Goal: Information Seeking & Learning: Find contact information

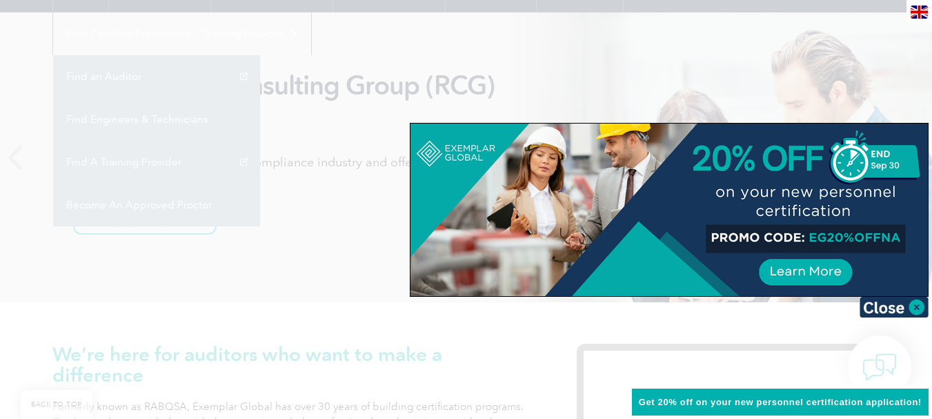
scroll to position [138, 0]
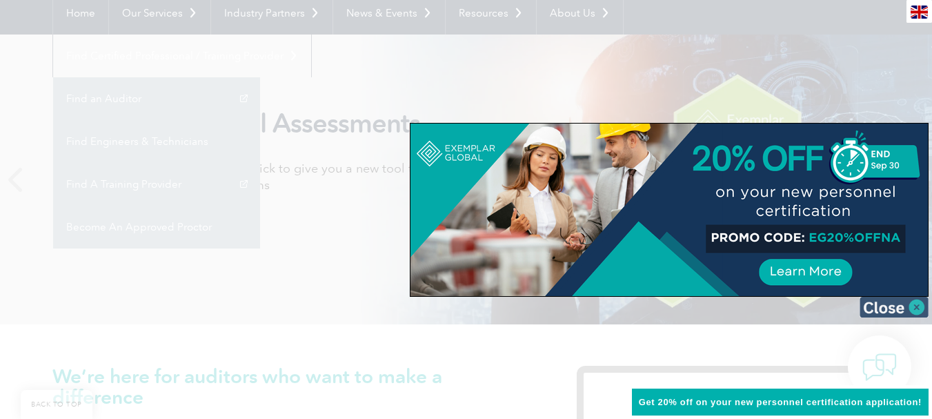
click at [912, 307] on img at bounding box center [893, 307] width 69 height 21
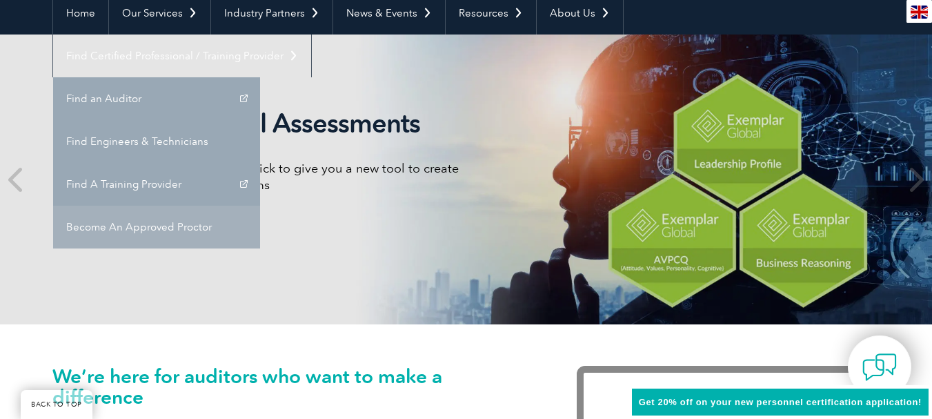
click at [260, 205] on link "Become An Approved Proctor" at bounding box center [156, 226] width 207 height 43
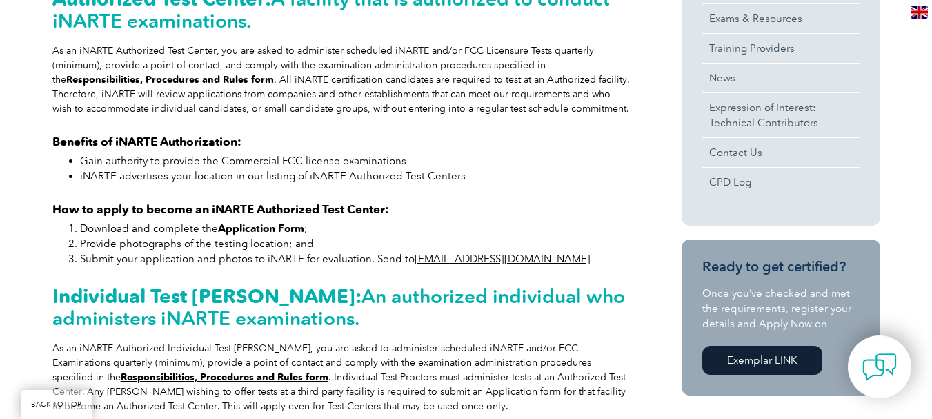
scroll to position [414, 0]
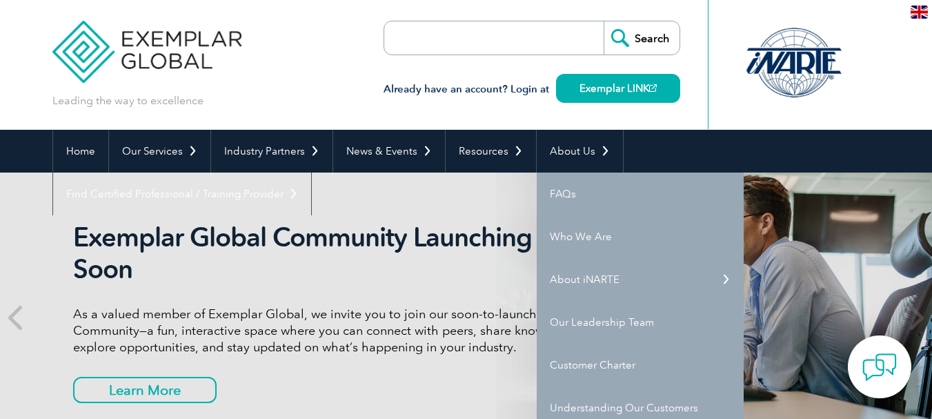
scroll to position [43, 0]
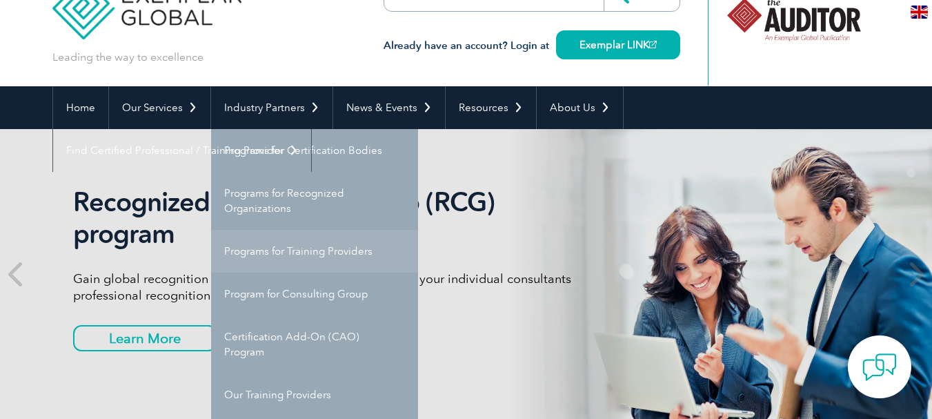
click at [310, 254] on link "Programs for Training Providers" at bounding box center [314, 251] width 207 height 43
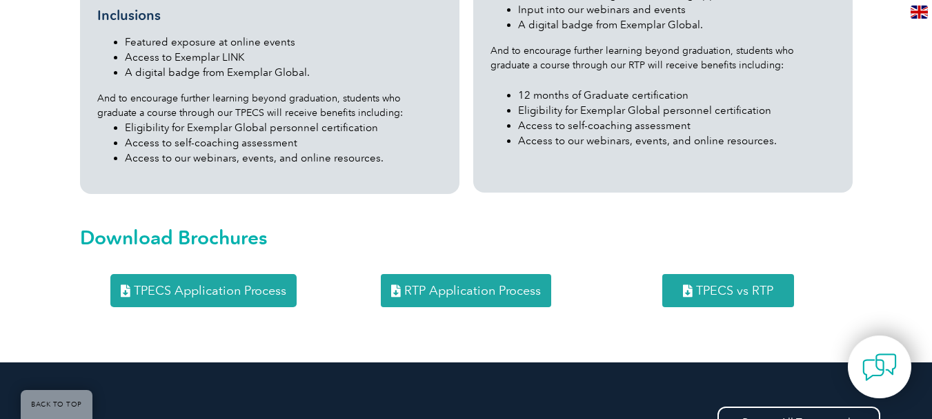
scroll to position [1517, 0]
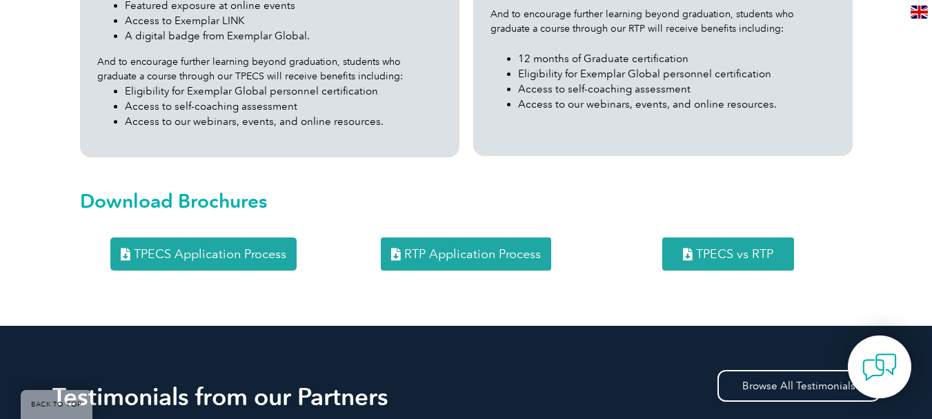
click at [211, 248] on span "TPECS Application Process" at bounding box center [210, 254] width 152 height 12
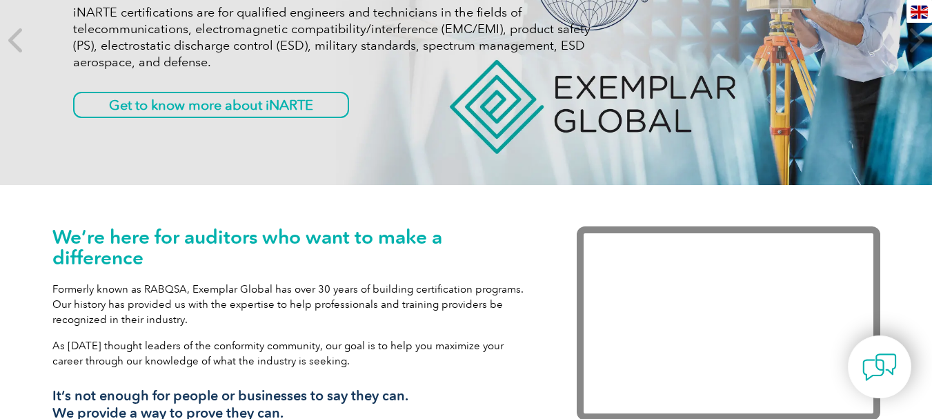
scroll to position [69, 0]
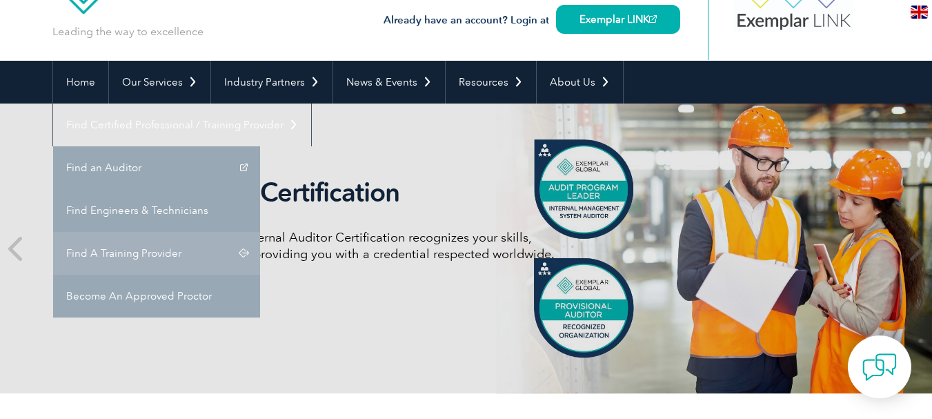
click at [260, 232] on link "Find A Training Provider" at bounding box center [156, 253] width 207 height 43
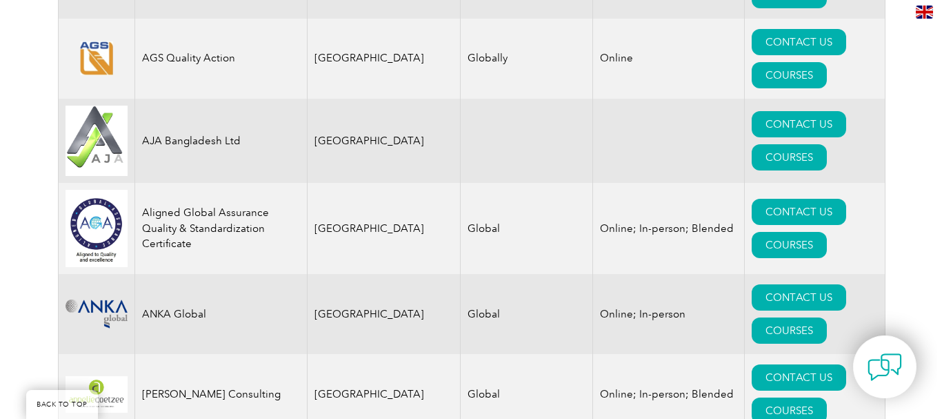
scroll to position [1448, 0]
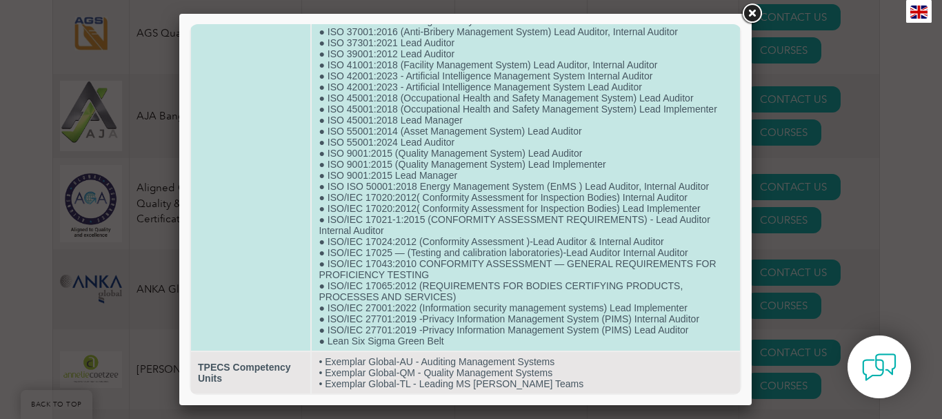
scroll to position [433, 0]
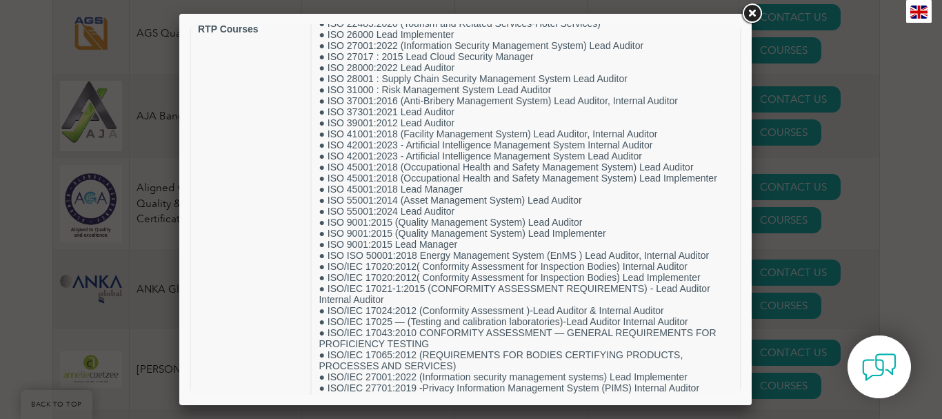
click at [750, 15] on link at bounding box center [751, 13] width 25 height 25
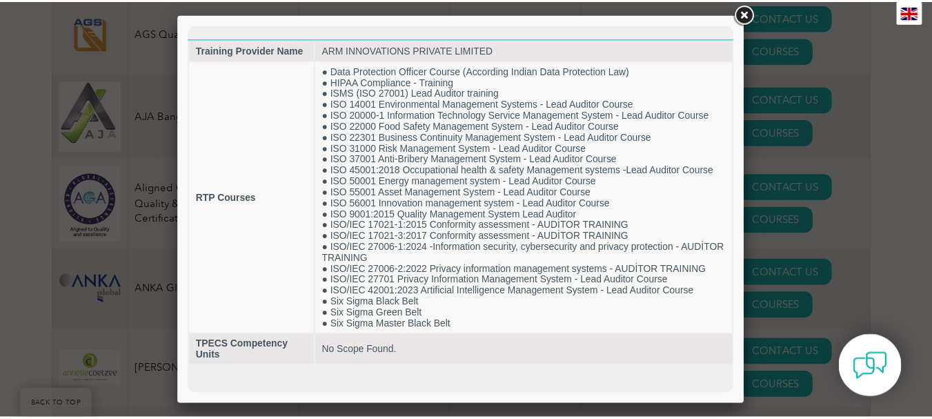
scroll to position [0, 0]
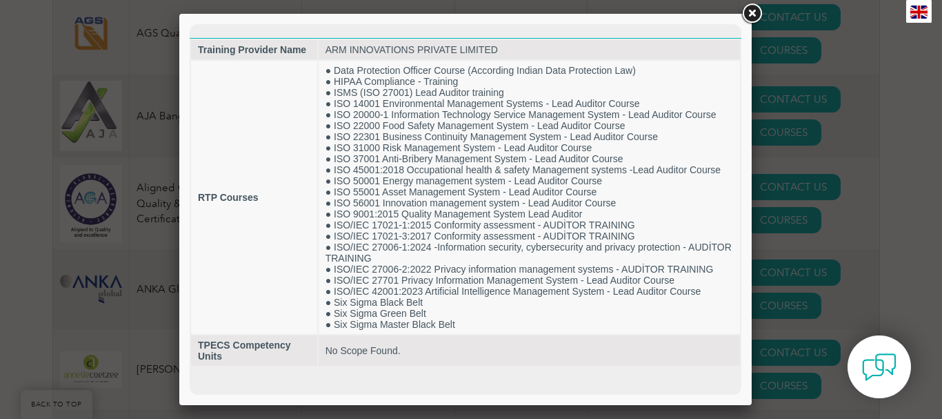
click at [754, 10] on link at bounding box center [751, 13] width 25 height 25
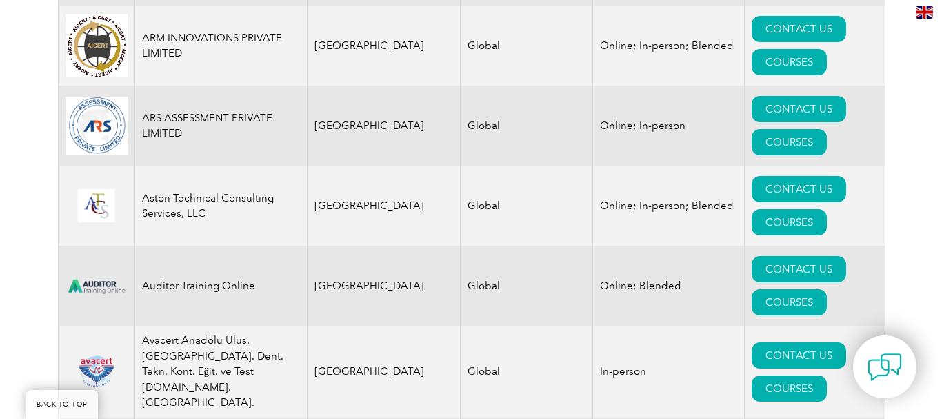
scroll to position [1931, 0]
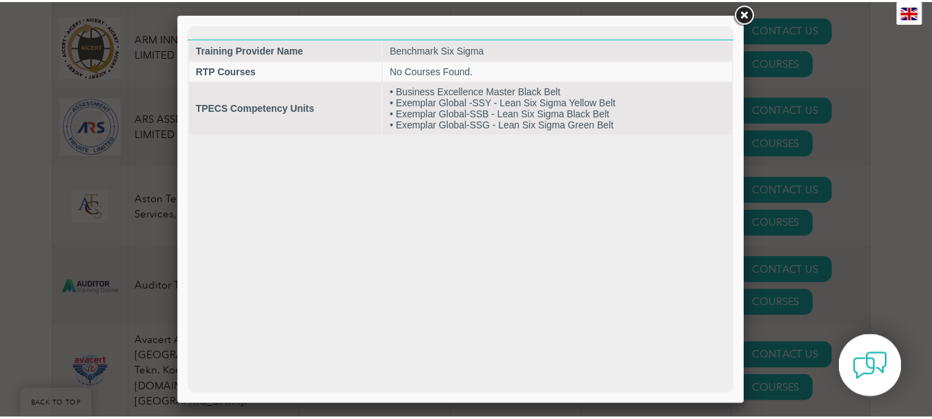
scroll to position [0, 0]
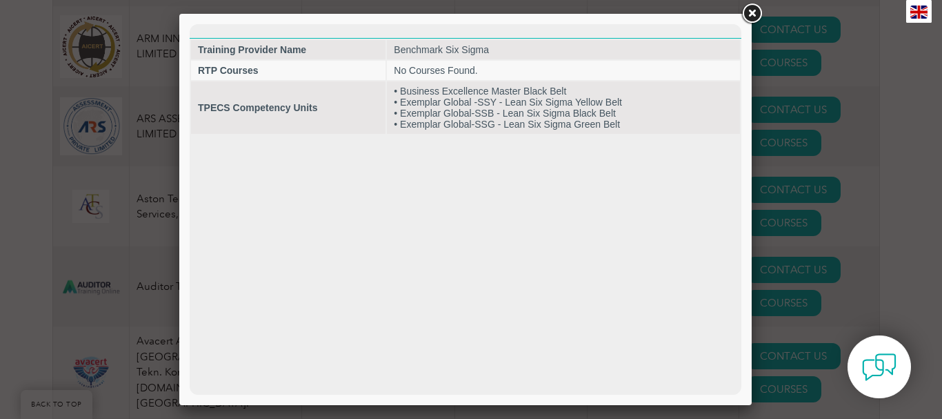
click at [751, 13] on link at bounding box center [751, 13] width 25 height 25
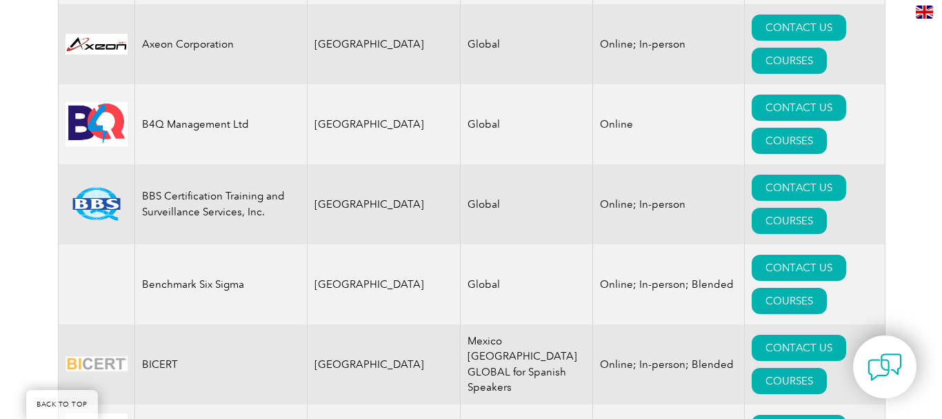
scroll to position [2414, 0]
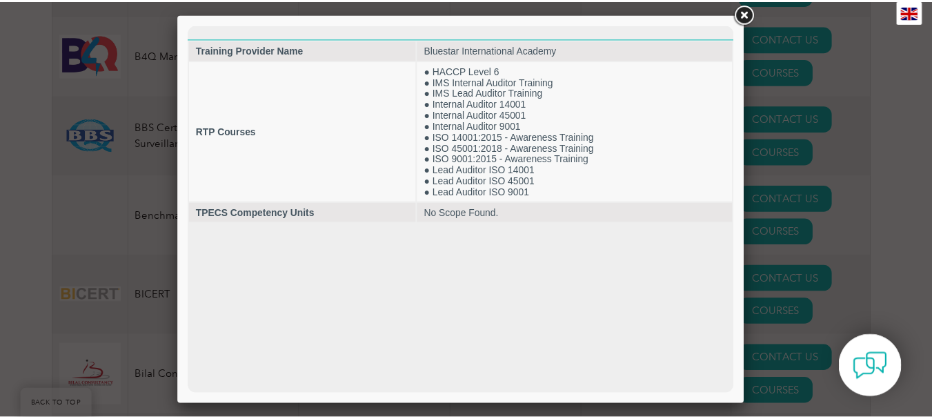
scroll to position [0, 0]
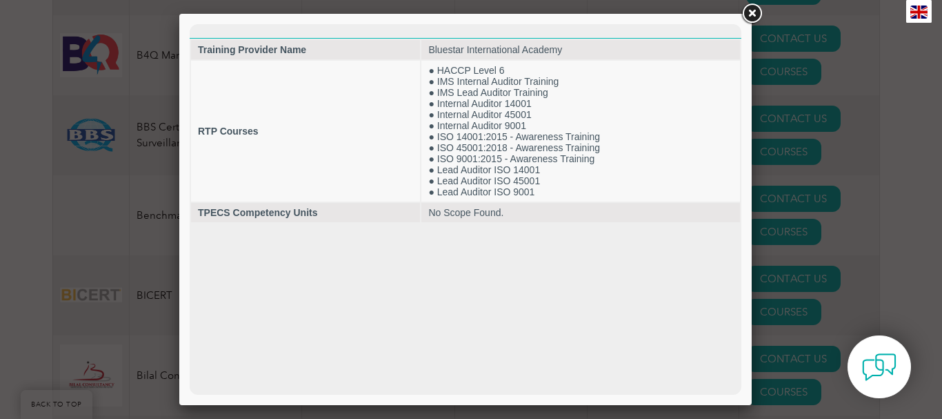
click at [751, 12] on link at bounding box center [751, 13] width 25 height 25
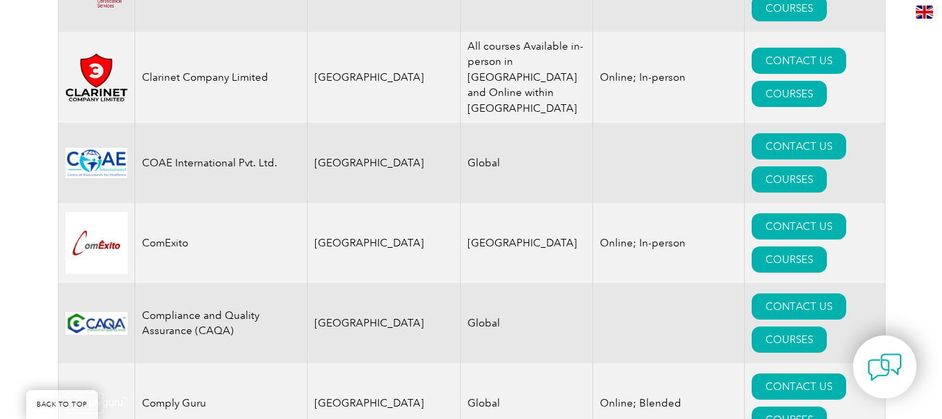
scroll to position [4620, 0]
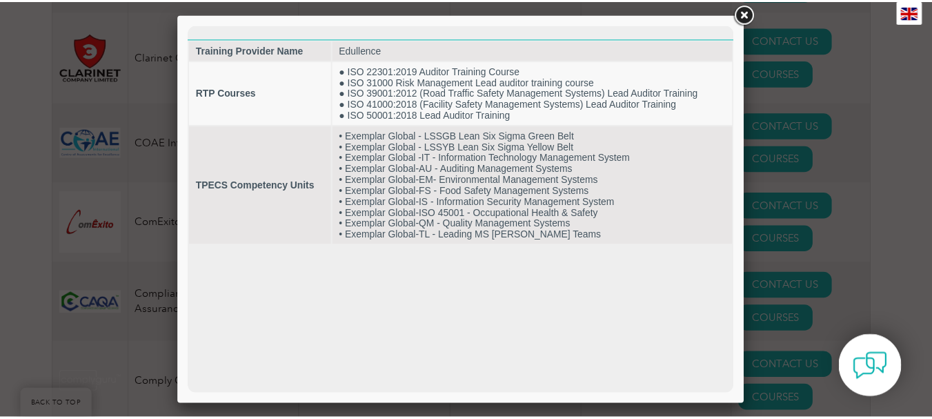
scroll to position [0, 0]
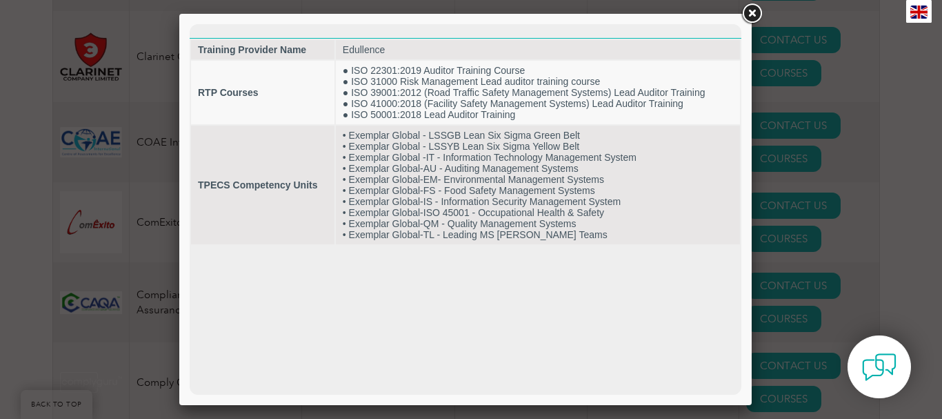
click at [754, 14] on link at bounding box center [751, 13] width 25 height 25
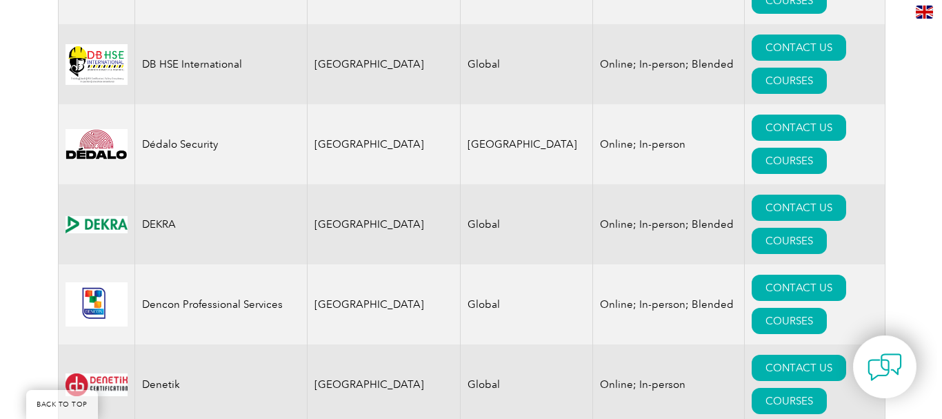
scroll to position [5999, 0]
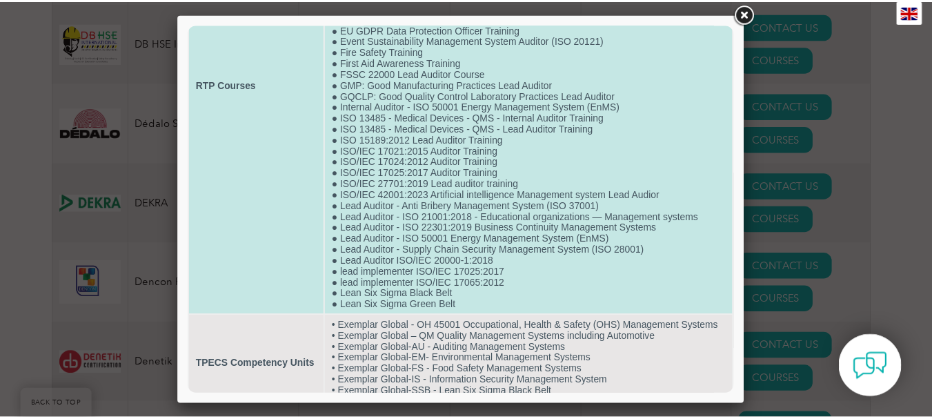
scroll to position [237, 0]
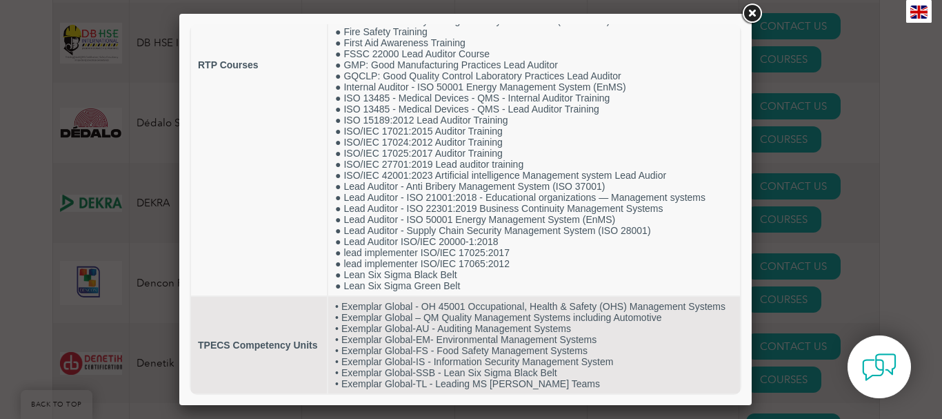
click at [753, 10] on link at bounding box center [751, 13] width 25 height 25
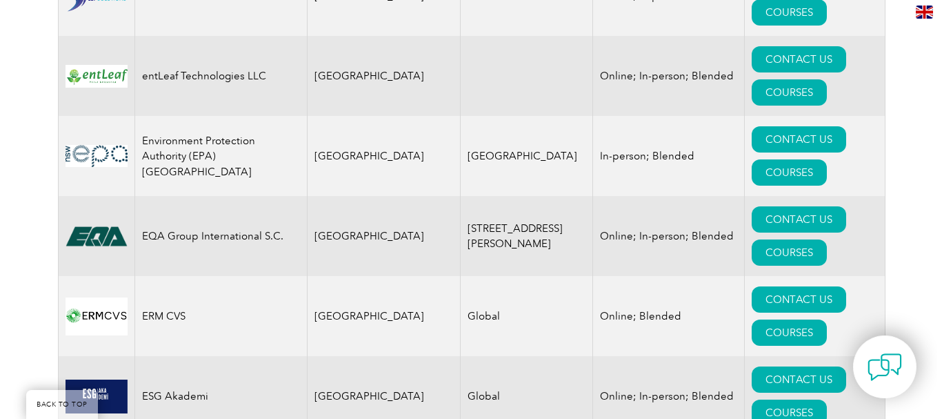
scroll to position [7103, 0]
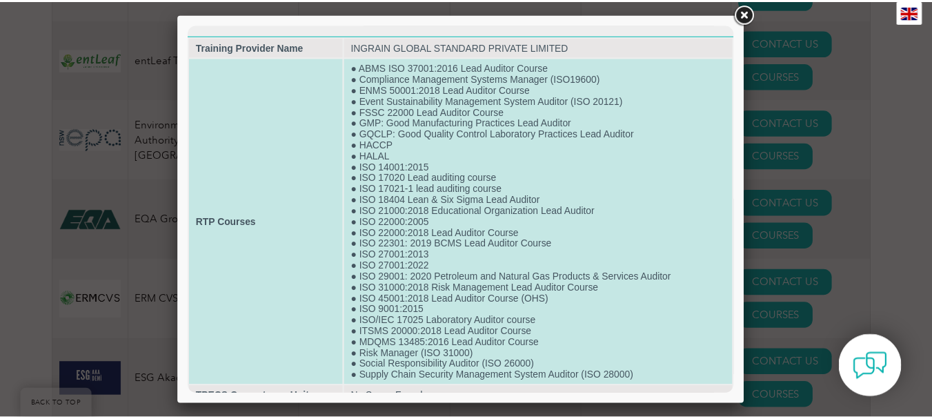
scroll to position [0, 0]
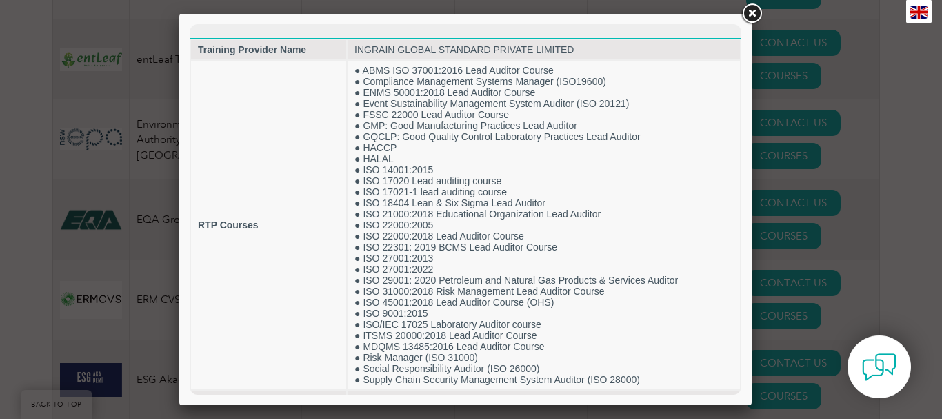
click at [754, 15] on link at bounding box center [751, 13] width 25 height 25
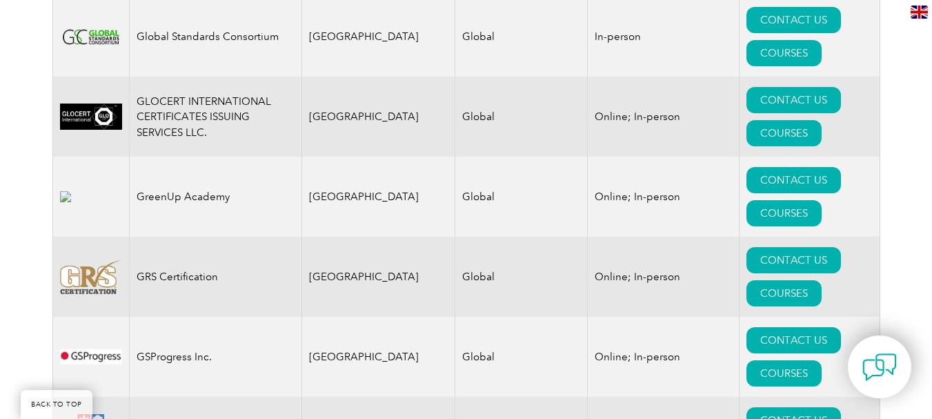
scroll to position [8689, 0]
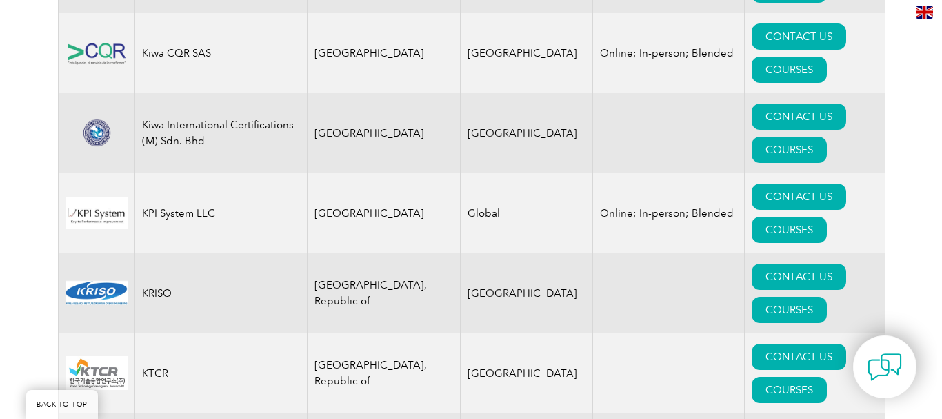
scroll to position [11930, 0]
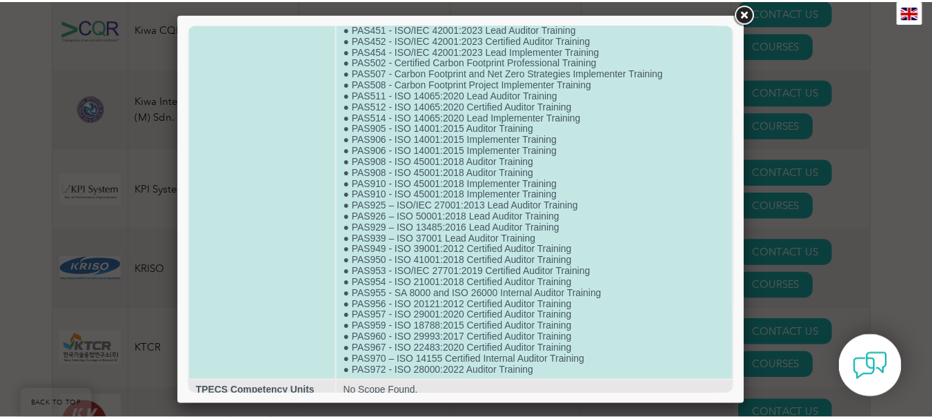
scroll to position [1319, 0]
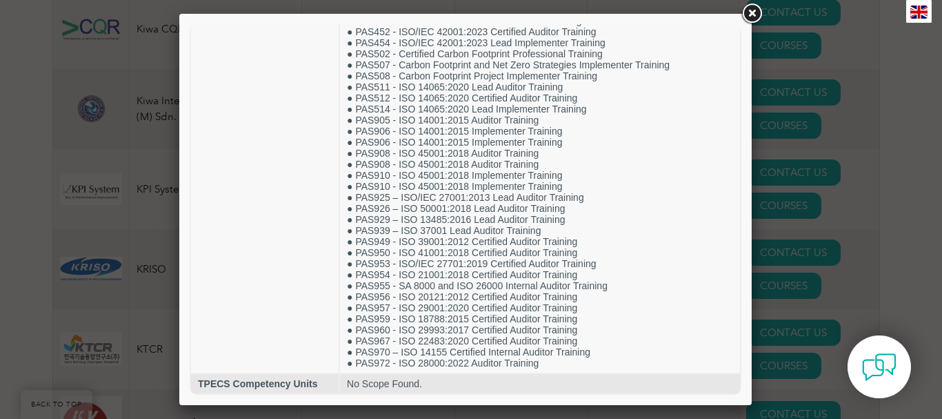
click at [755, 14] on link at bounding box center [751, 13] width 25 height 25
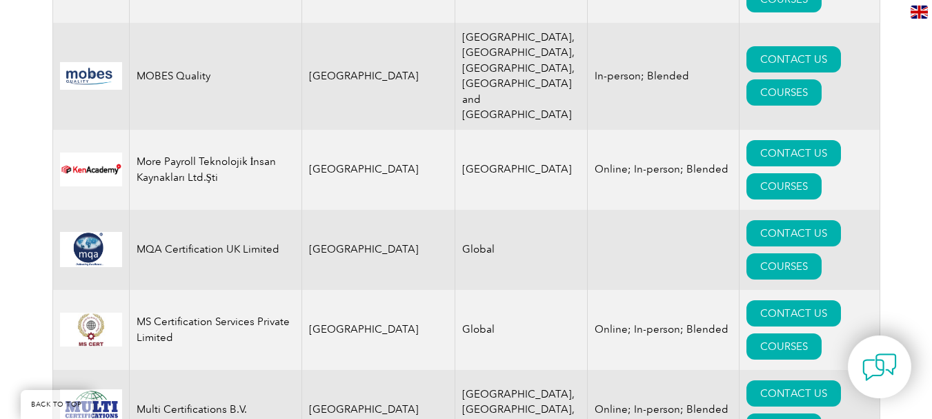
scroll to position [13930, 0]
